Goal: Check status: Check status

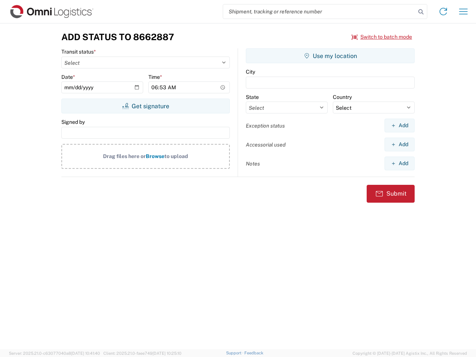
click at [319, 12] on input "search" at bounding box center [319, 11] width 193 height 14
click at [421, 12] on icon at bounding box center [421, 12] width 10 height 10
click at [443, 12] on icon at bounding box center [443, 12] width 12 height 12
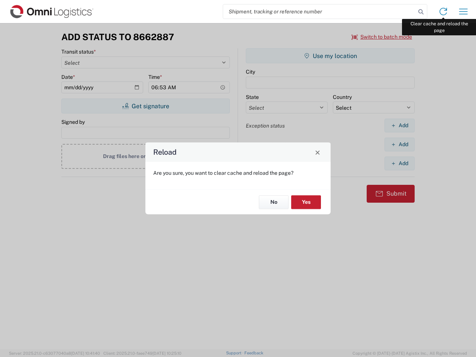
click at [463, 12] on div "Reload Are you sure, you want to clear cache and reload the page? No Yes" at bounding box center [238, 178] width 476 height 357
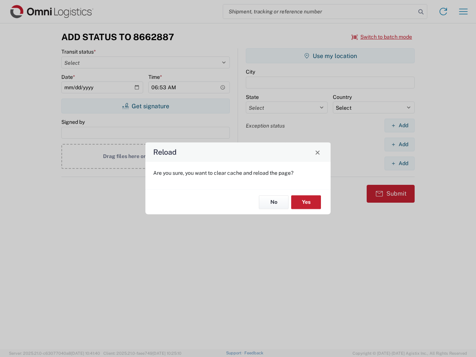
click at [382, 37] on div "Reload Are you sure, you want to clear cache and reload the page? No Yes" at bounding box center [238, 178] width 476 height 357
click at [145, 106] on div "Reload Are you sure, you want to clear cache and reload the page? No Yes" at bounding box center [238, 178] width 476 height 357
click at [330, 56] on div "Reload Are you sure, you want to clear cache and reload the page? No Yes" at bounding box center [238, 178] width 476 height 357
click at [399, 125] on div "Reload Are you sure, you want to clear cache and reload the page? No Yes" at bounding box center [238, 178] width 476 height 357
click at [399, 144] on div "Reload Are you sure, you want to clear cache and reload the page? No Yes" at bounding box center [238, 178] width 476 height 357
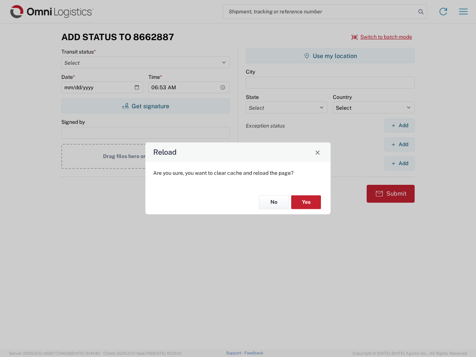
click at [399, 163] on div "Reload Are you sure, you want to clear cache and reload the page? No Yes" at bounding box center [238, 178] width 476 height 357
